Goal: Check status: Check status

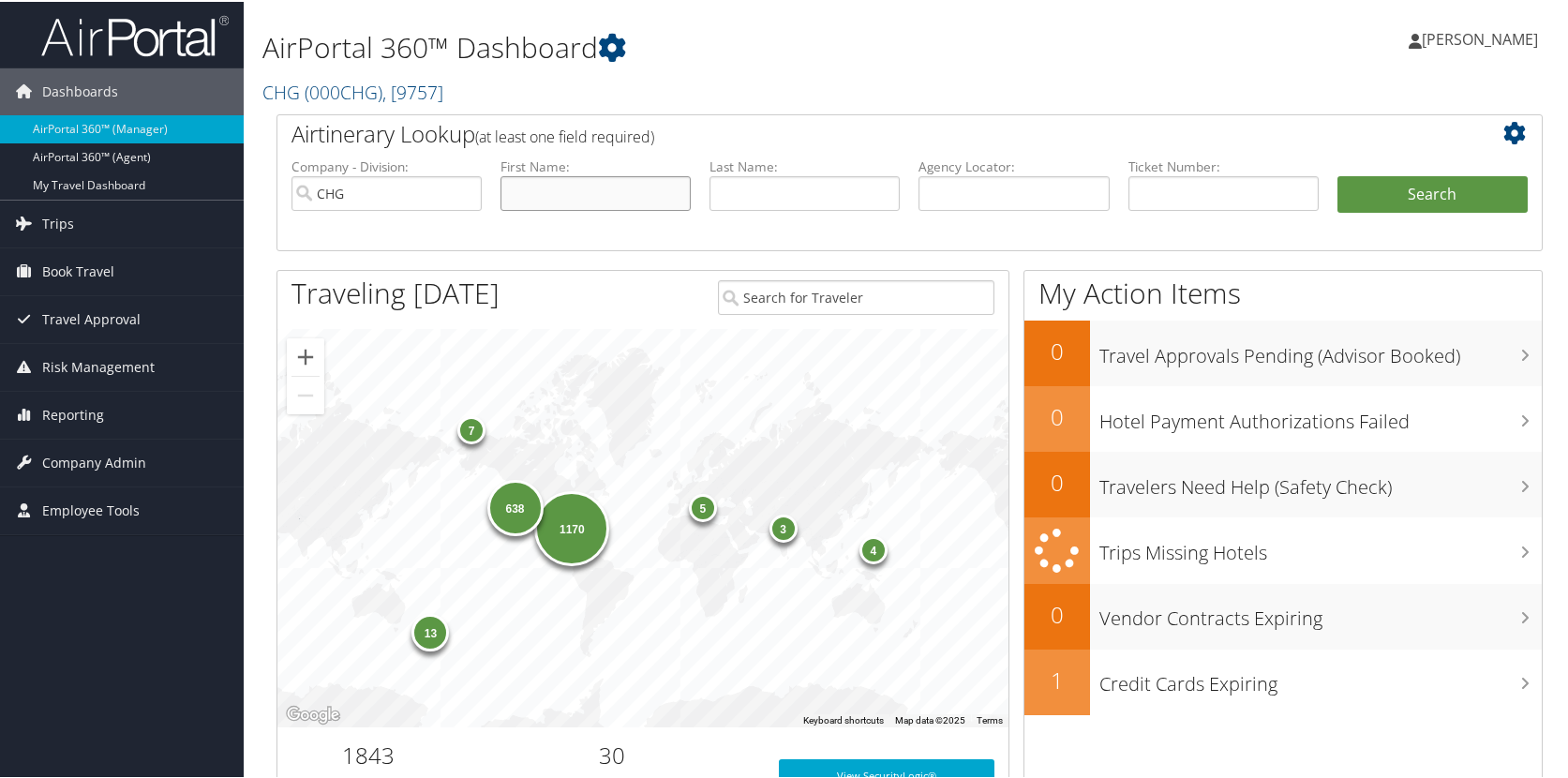
click at [565, 188] on input "text" at bounding box center [595, 192] width 190 height 35
type input "[PERSON_NAME]"
click at [1338, 175] on button "Search" at bounding box center [1432, 194] width 190 height 38
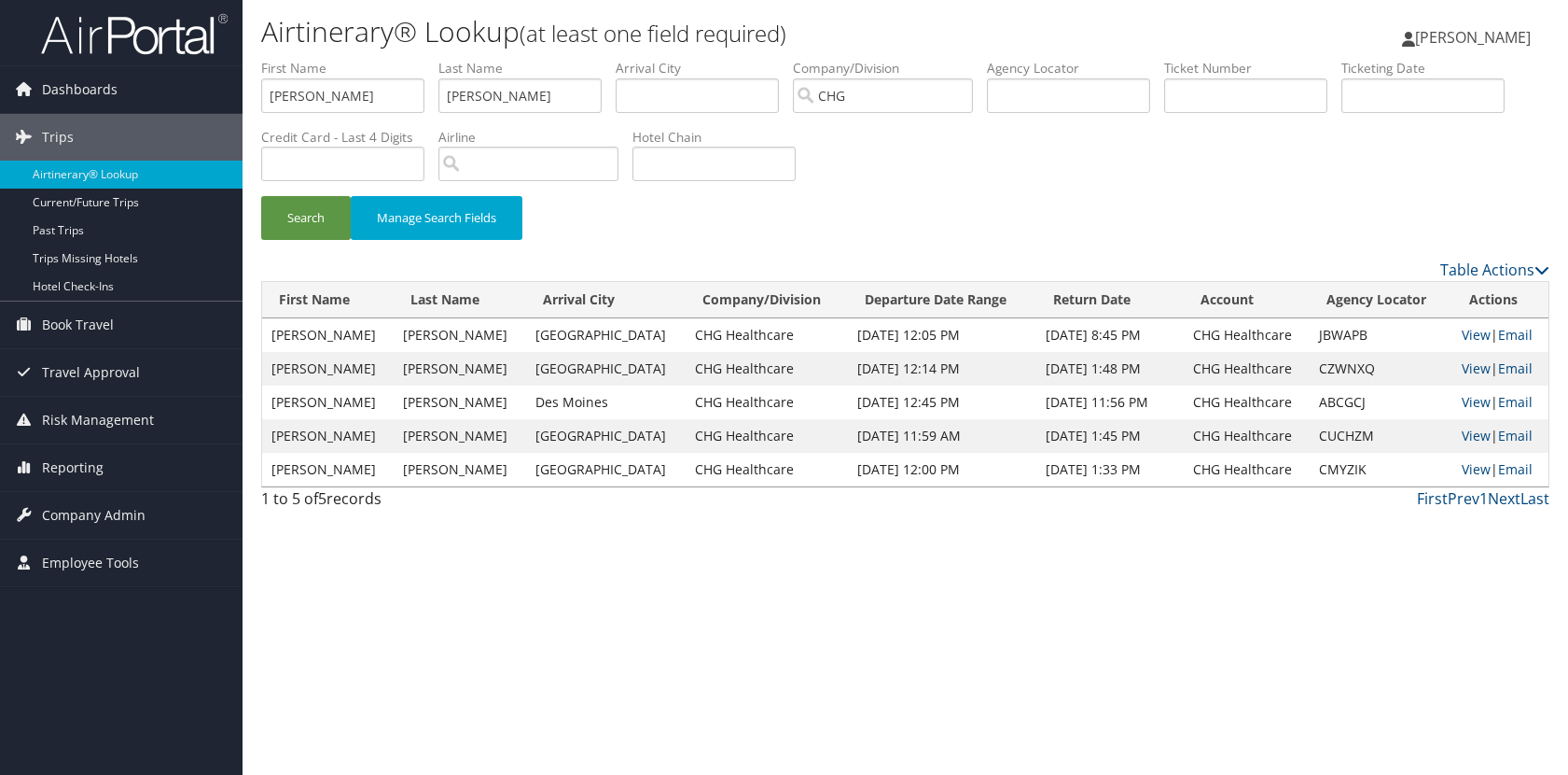
click at [1045, 191] on div "Search Manage Search Fields" at bounding box center [905, 159] width 1316 height 199
drag, startPoint x: 973, startPoint y: 229, endPoint x: 1003, endPoint y: 238, distance: 31.3
click at [974, 229] on div "Search Manage Search Fields" at bounding box center [905, 227] width 1316 height 62
